Goal: Information Seeking & Learning: Find specific fact

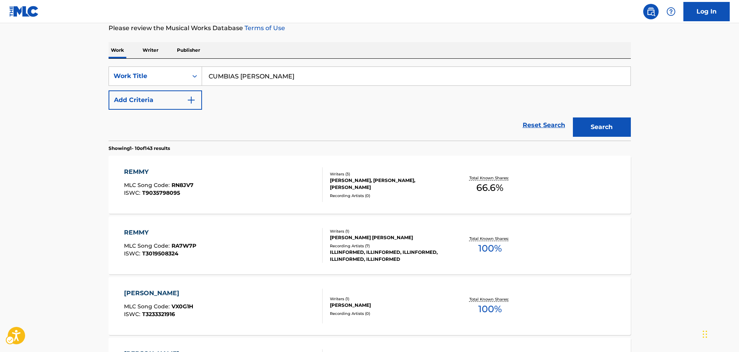
scroll to position [48, 0]
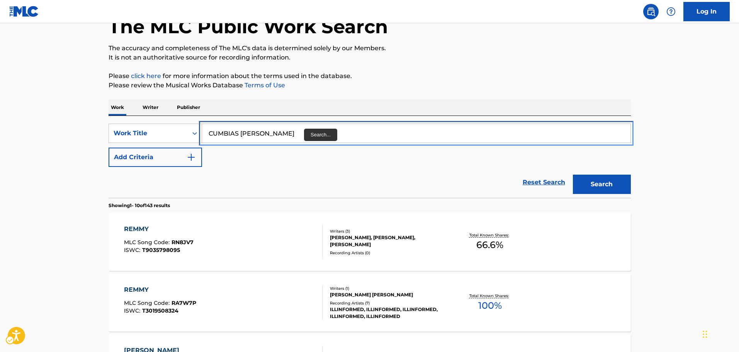
drag, startPoint x: 363, startPoint y: 133, endPoint x: 0, endPoint y: 132, distance: 362.5
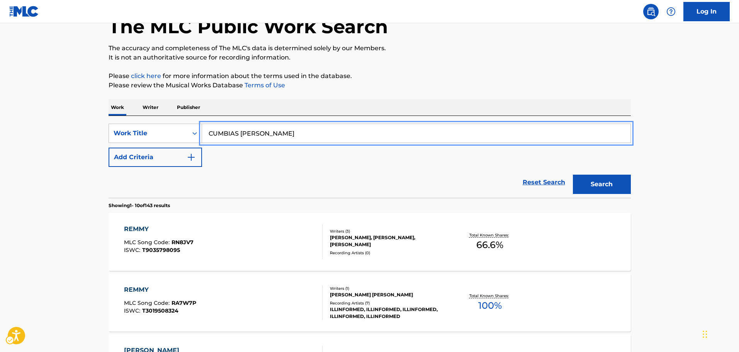
paste input "OMO YO TE AMO"
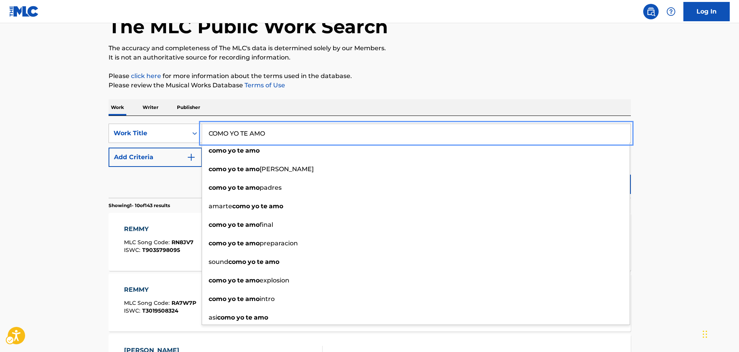
type input "COMO YO TE AMO"
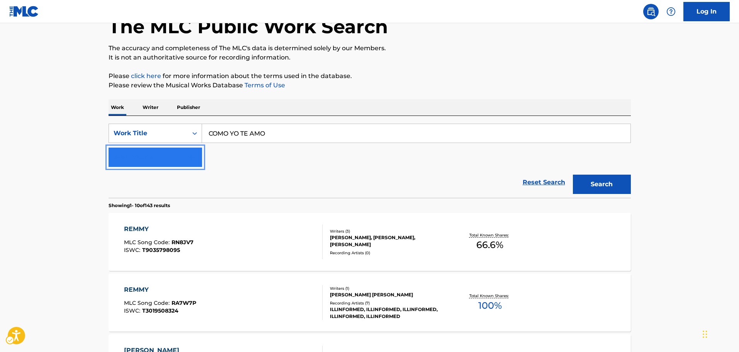
click at [159, 156] on button "Add Criteria" at bounding box center [156, 157] width 94 height 19
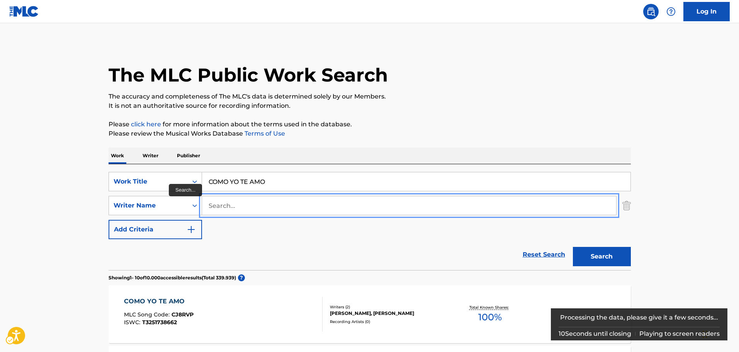
click at [243, 204] on input "Search..." at bounding box center [409, 205] width 414 height 19
type input "[PERSON_NAME]"
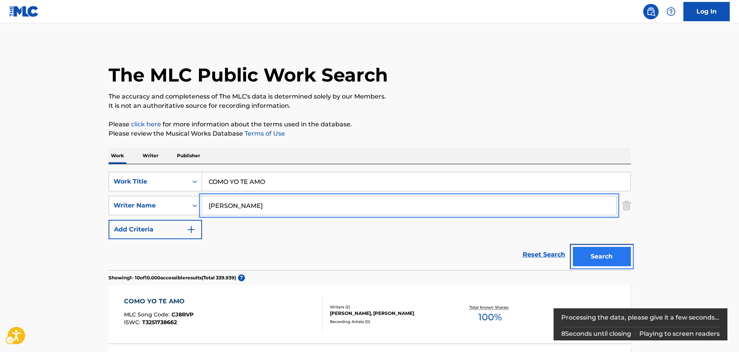
click at [615, 250] on button "Search" at bounding box center [602, 256] width 58 height 19
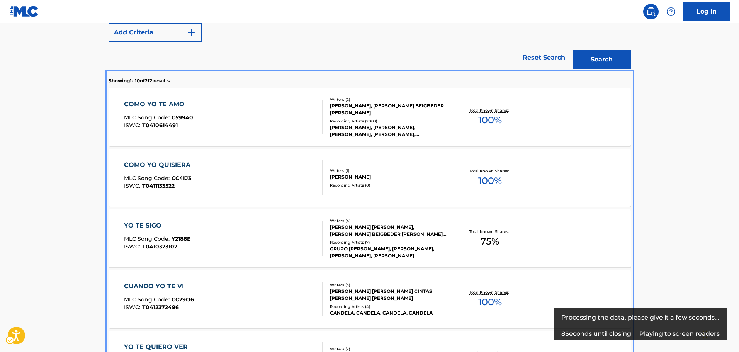
scroll to position [154, 0]
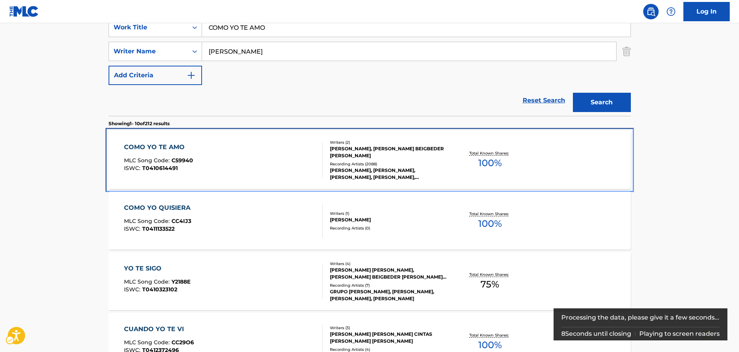
click at [201, 144] on div "COMO YO TE AMO MLC Song Code : C59940 ISWC : T0410614491" at bounding box center [223, 160] width 199 height 35
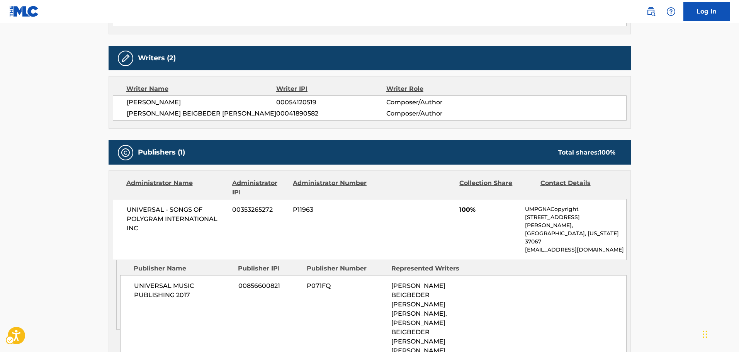
scroll to position [309, 0]
